Goal: Communication & Community: Answer question/provide support

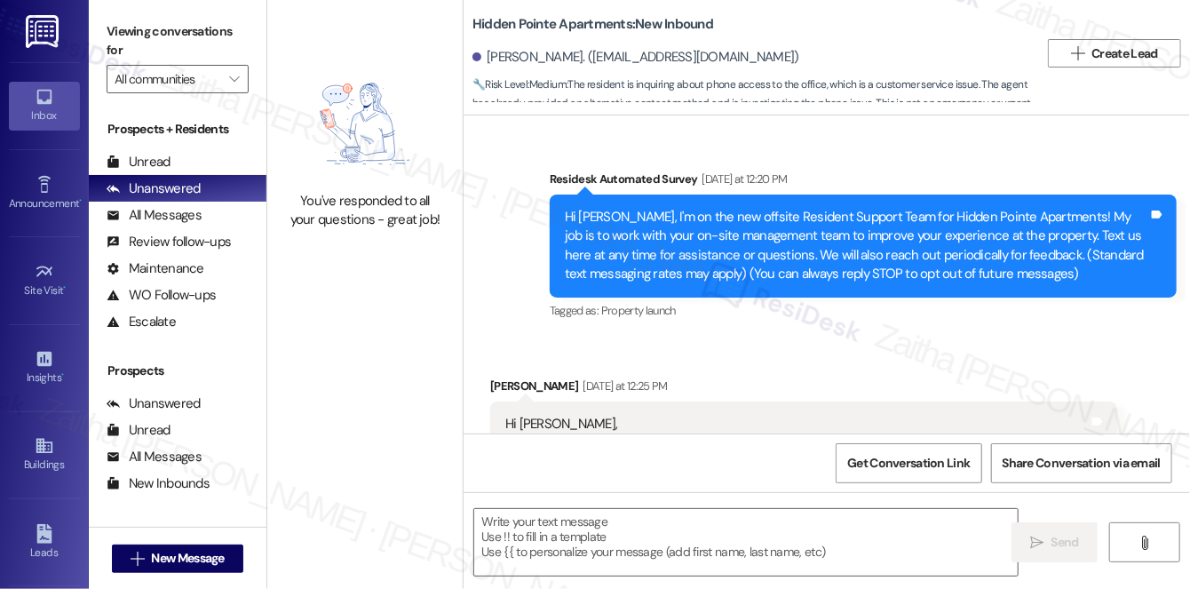
scroll to position [4738, 0]
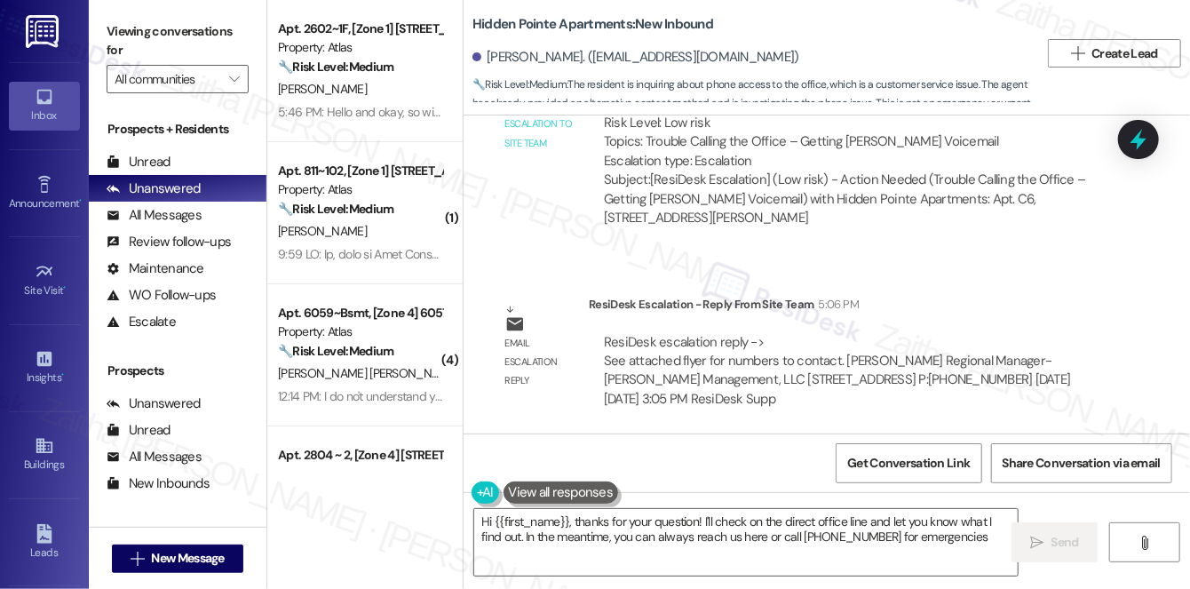
type textarea "Hi {{first_name}}, thanks for your question! I'll check on the direct office li…"
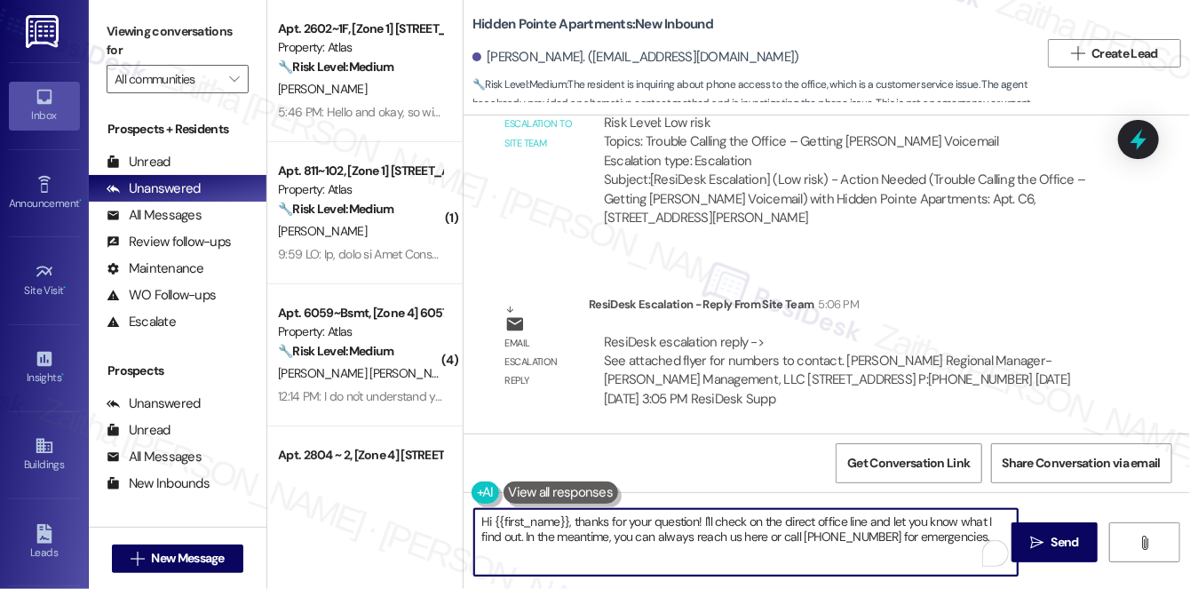
drag, startPoint x: 480, startPoint y: 522, endPoint x: 974, endPoint y: 535, distance: 494.1
click at [974, 535] on textarea "Hi {{first_name}}, thanks for your question! I'll check on the direct office li…" at bounding box center [746, 542] width 544 height 67
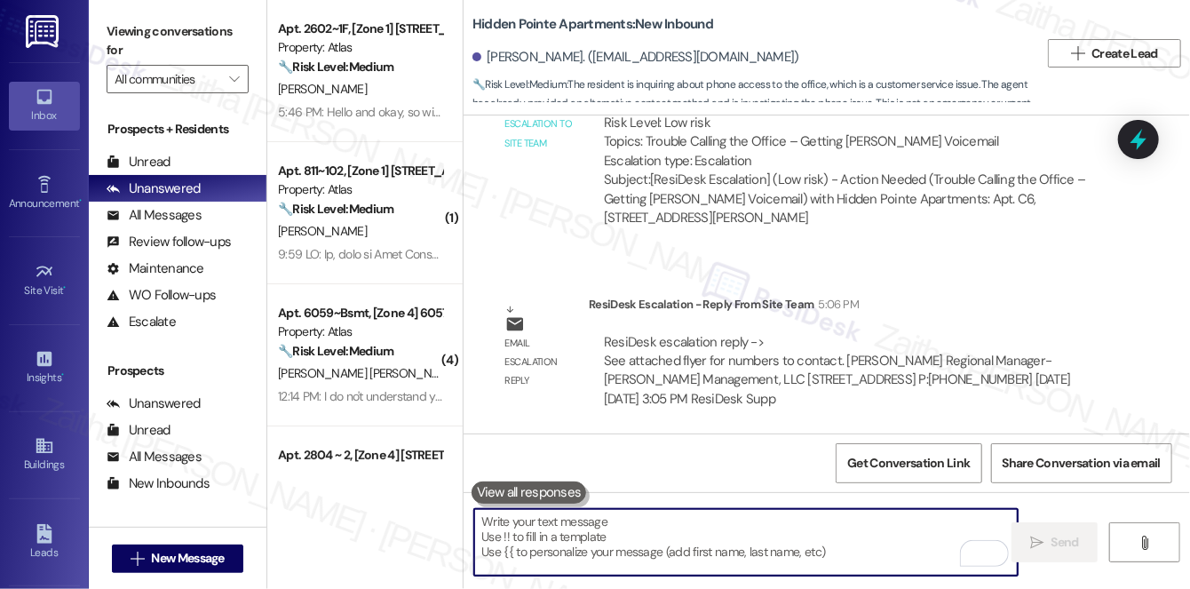
paste textarea "I received an update from the team — please see the attachment below and select…"
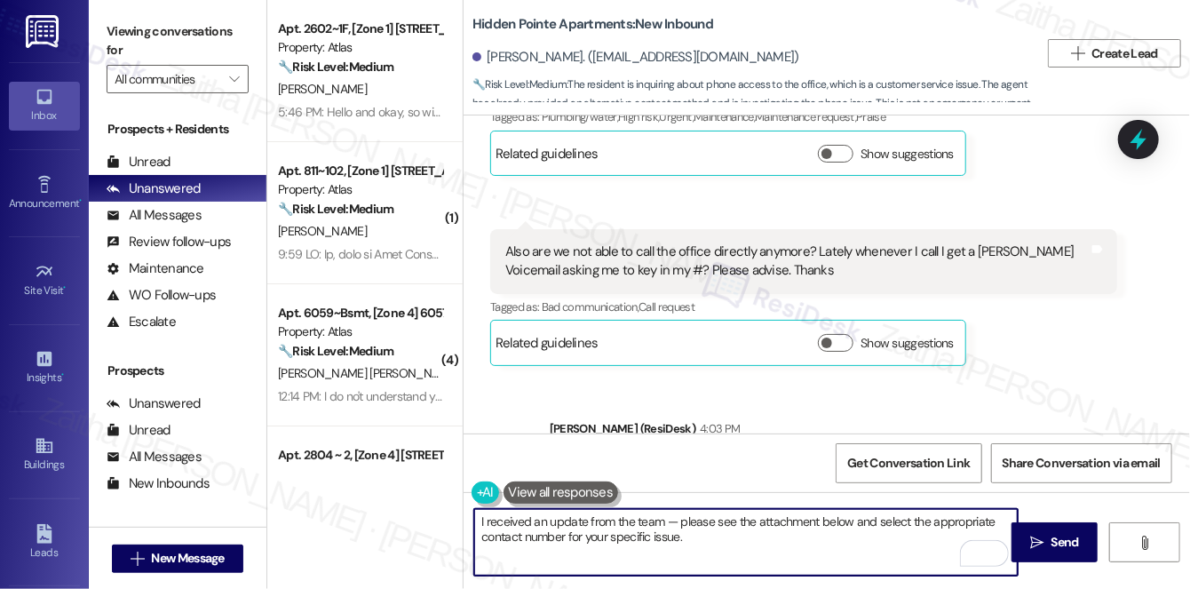
scroll to position [3930, 0]
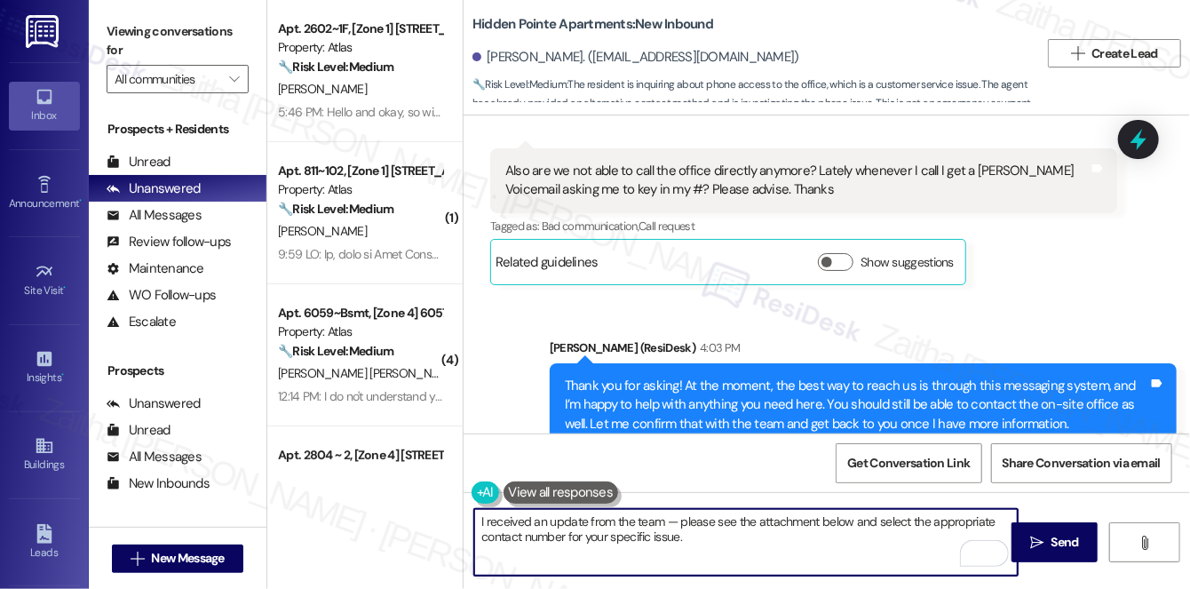
click at [663, 535] on textarea "I received an update from the team — please see the attachment below and select…" at bounding box center [746, 542] width 544 height 67
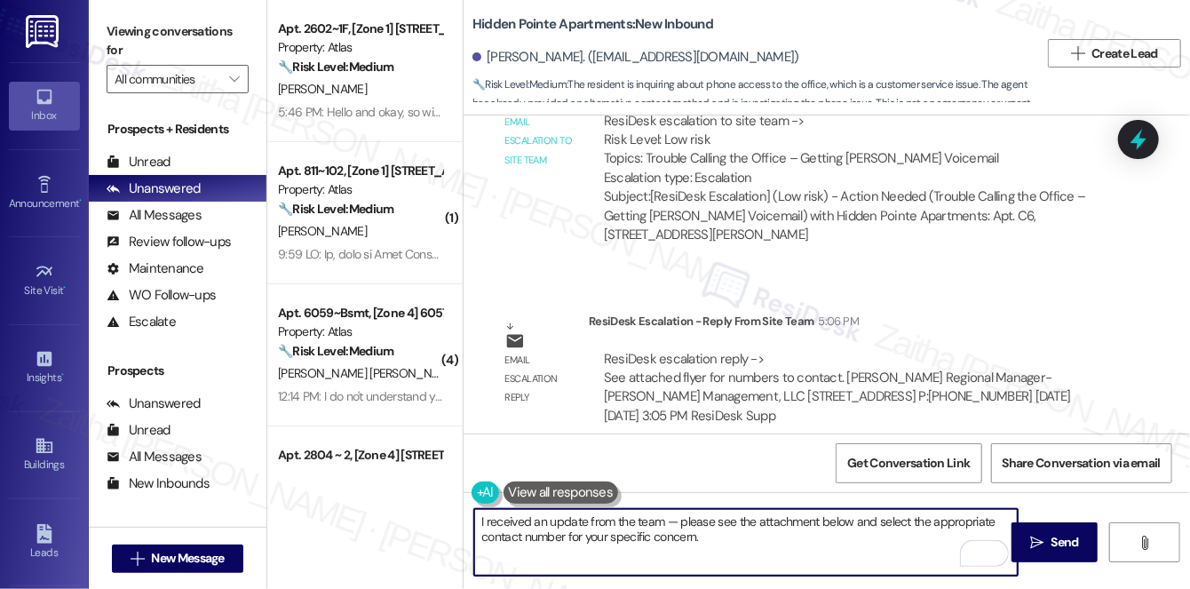
scroll to position [4738, 0]
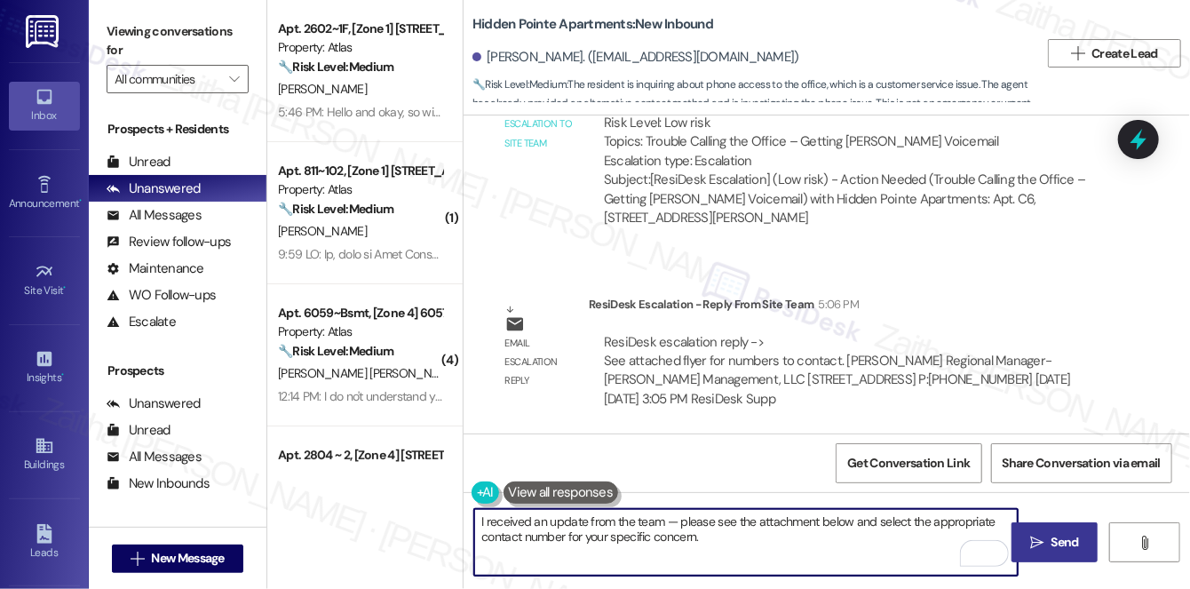
type textarea "I received an update from the team — please see the attachment below and select…"
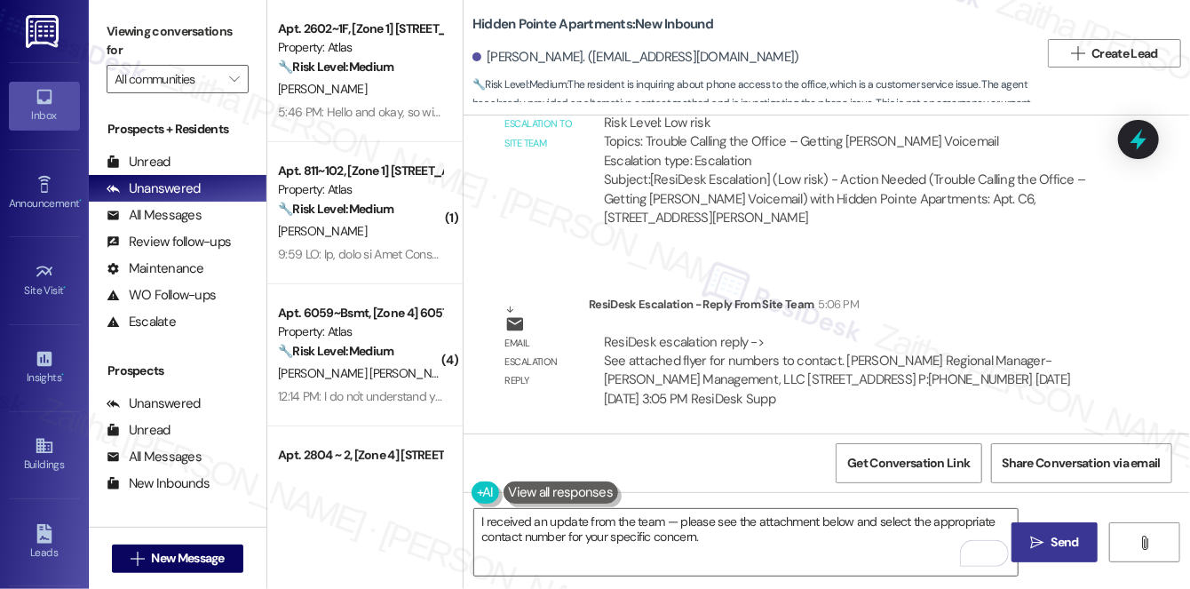
click at [1048, 543] on span "Send" at bounding box center [1065, 542] width 35 height 19
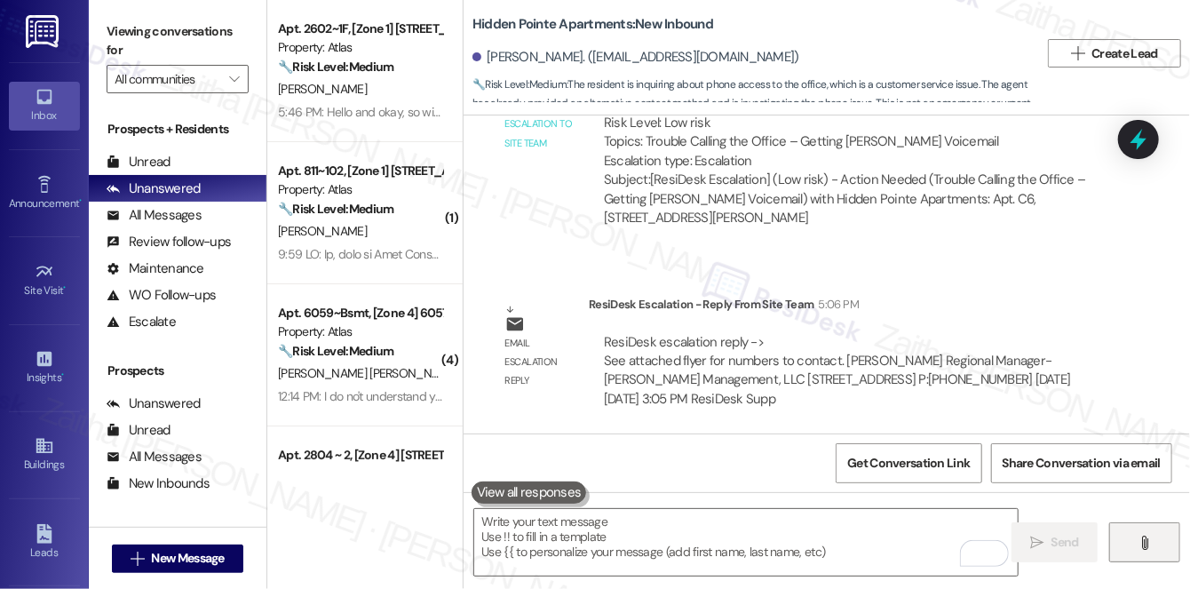
click at [1148, 534] on button "" at bounding box center [1145, 542] width 71 height 40
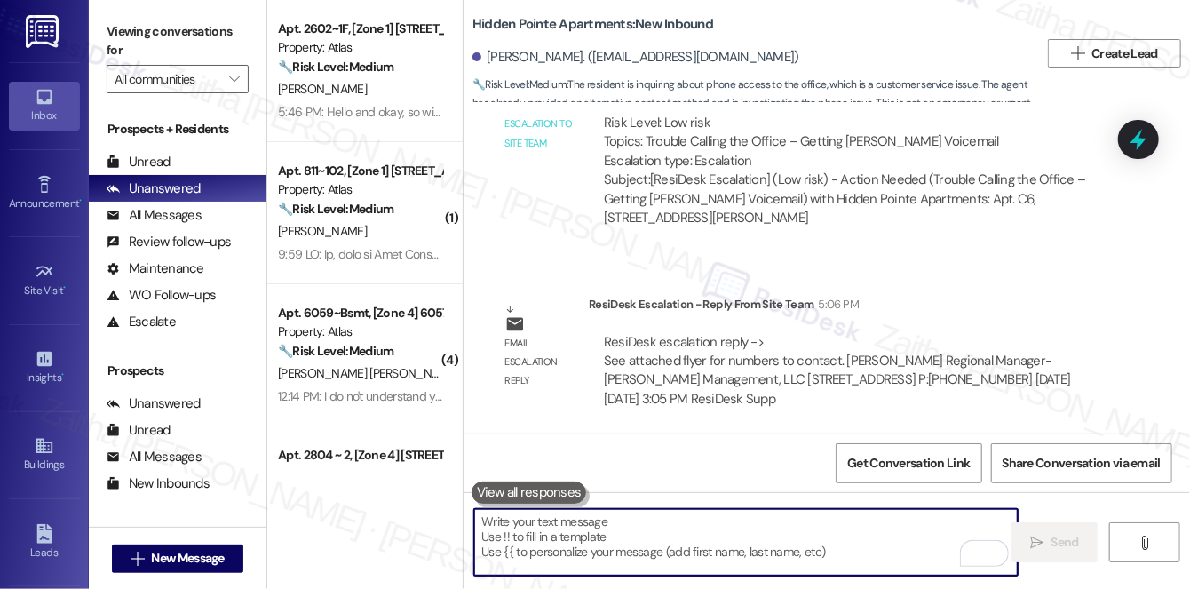
click at [620, 553] on textarea "To enrich screen reader interactions, please activate Accessibility in Grammarl…" at bounding box center [746, 542] width 544 height 67
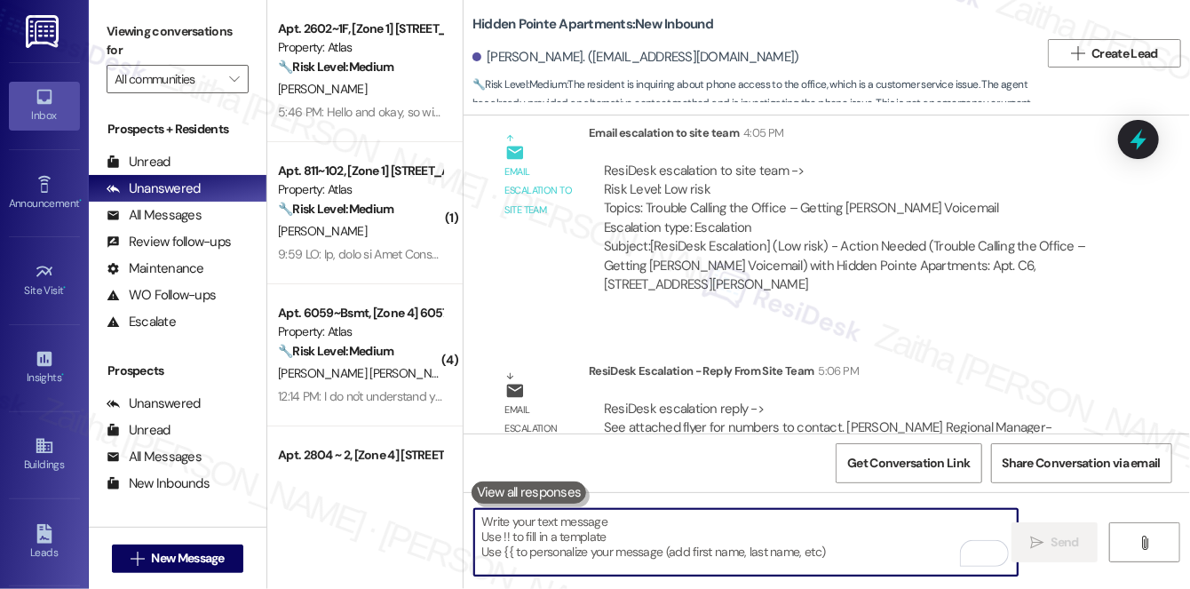
scroll to position [4657, 0]
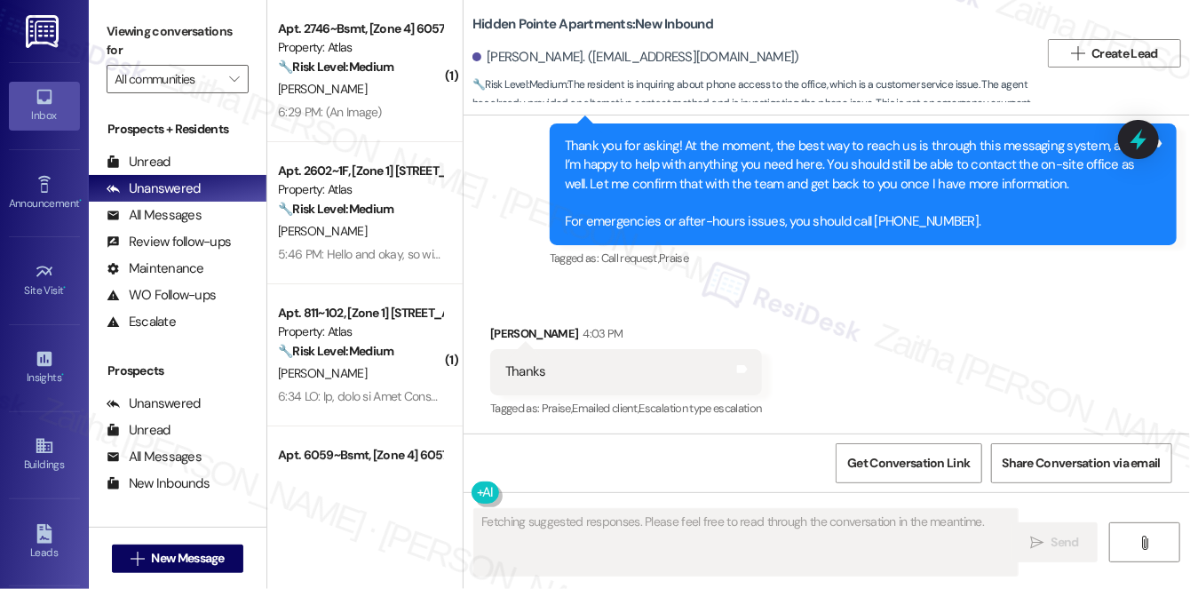
scroll to position [4168, 0]
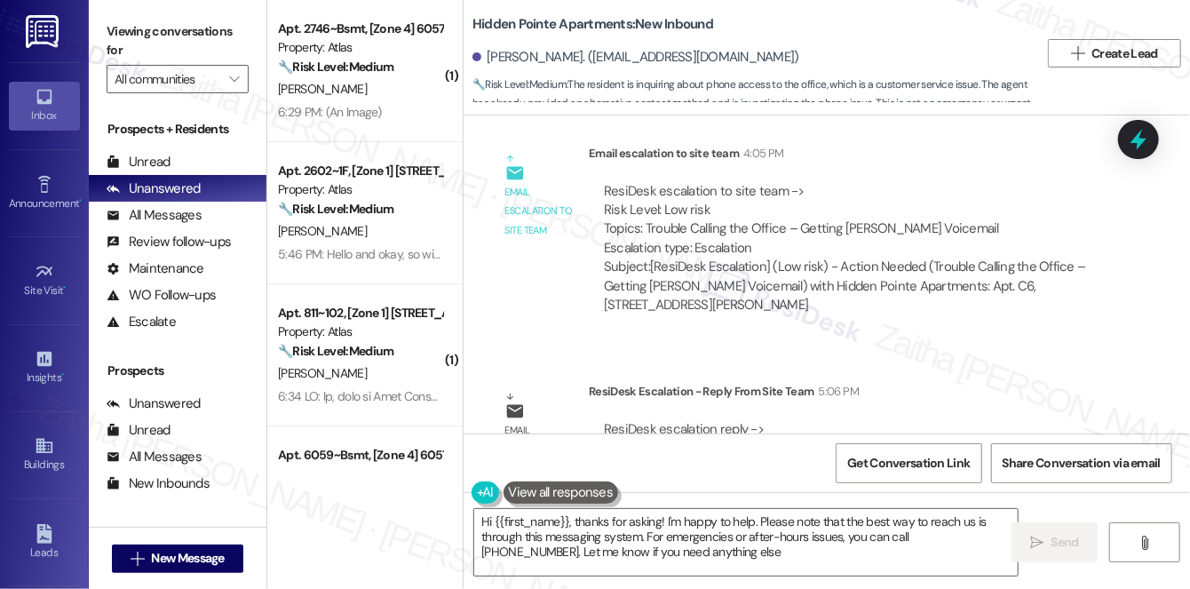
type textarea "Hi {{first_name}}, thanks for asking! I'm happy to help. Please note that the b…"
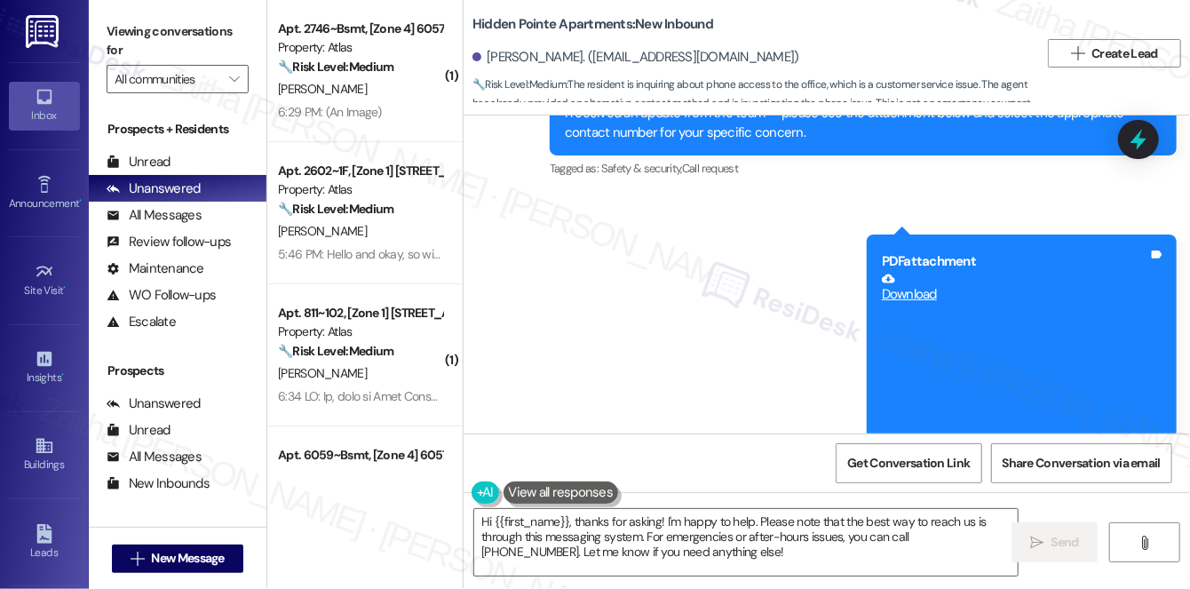
scroll to position [5176, 0]
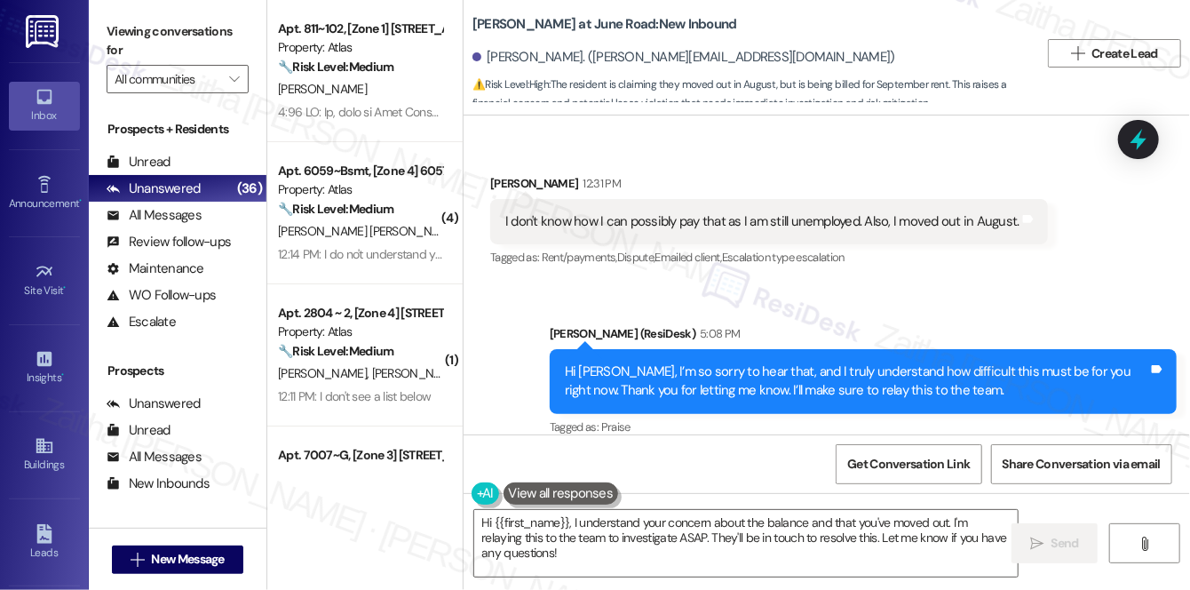
scroll to position [28197, 0]
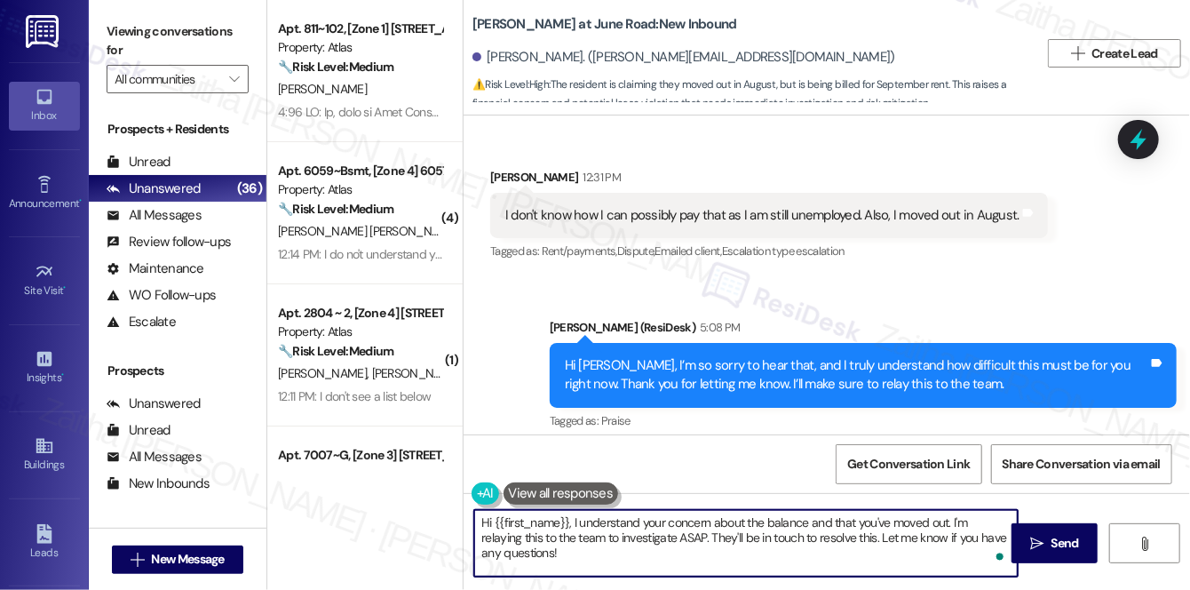
drag, startPoint x: 483, startPoint y: 524, endPoint x: 496, endPoint y: 531, distance: 14.3
click at [496, 531] on textarea "Hi {{first_name}}, I understand your concern about the balance and that you've …" at bounding box center [746, 543] width 544 height 67
click at [572, 542] on textarea "Hi {{first_name}}, I understand your concern about the balance and that you've …" at bounding box center [746, 543] width 544 height 67
drag, startPoint x: 568, startPoint y: 522, endPoint x: 576, endPoint y: 550, distance: 28.7
click at [576, 550] on textarea "Hi {{first_name}}, I understand your concern about the balance and that you've …" at bounding box center [746, 543] width 544 height 67
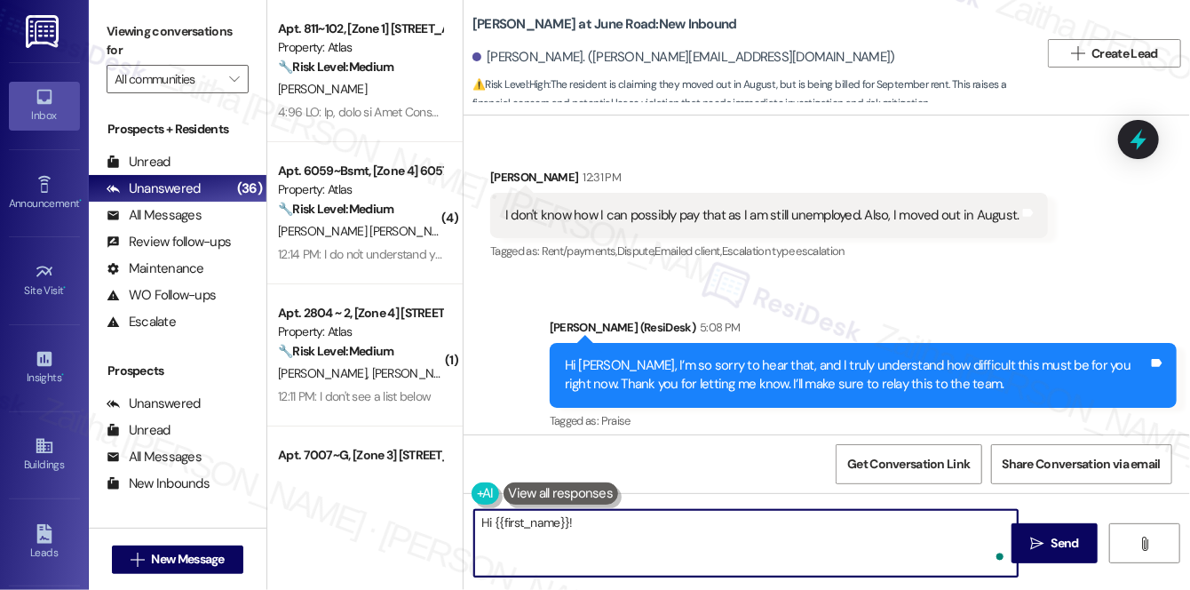
paste textarea "The team would like to confirm if the keys were dropped off. If so, could you p…"
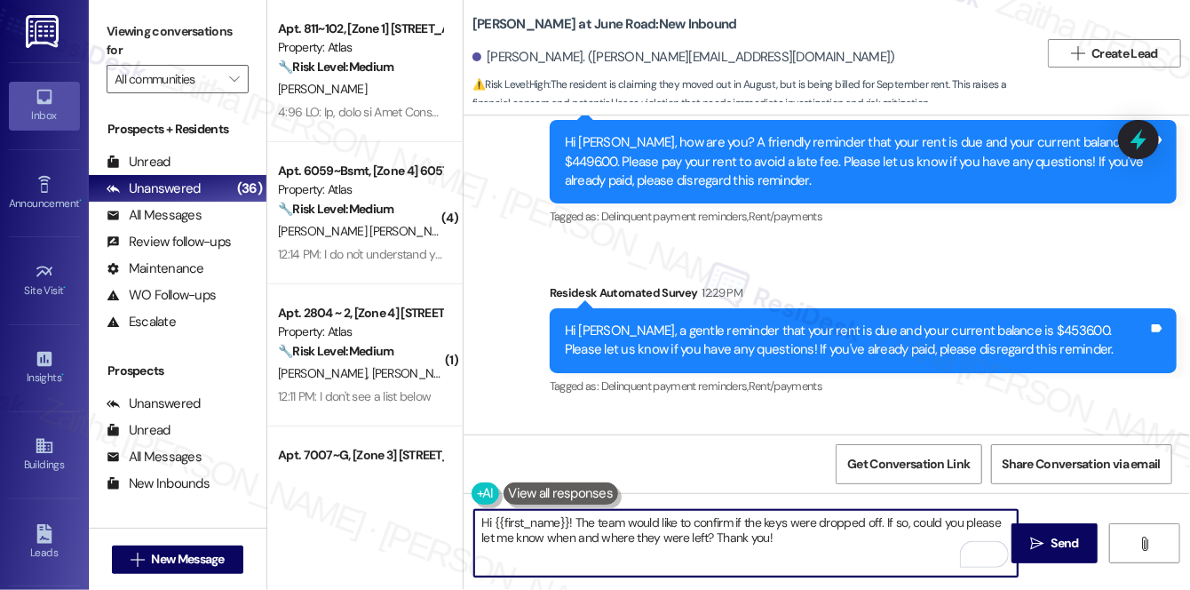
scroll to position [27874, 0]
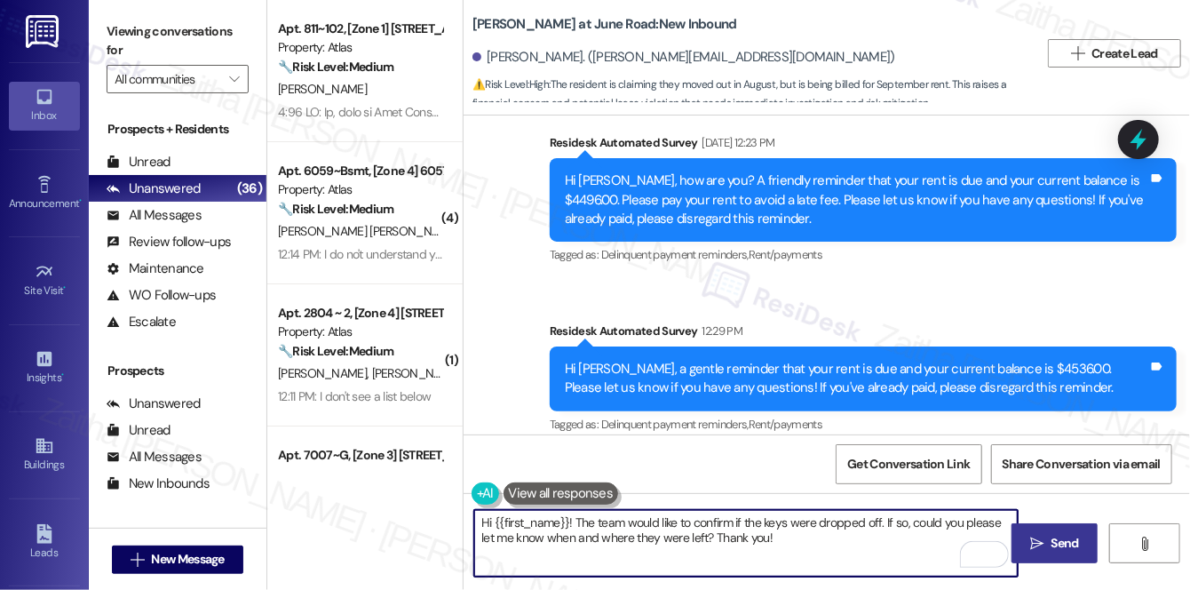
type textarea "Hi {{first_name}}! The team would like to confirm if the keys were dropped off.…"
click at [1043, 543] on icon "" at bounding box center [1037, 544] width 13 height 14
